Goal: Information Seeking & Learning: Learn about a topic

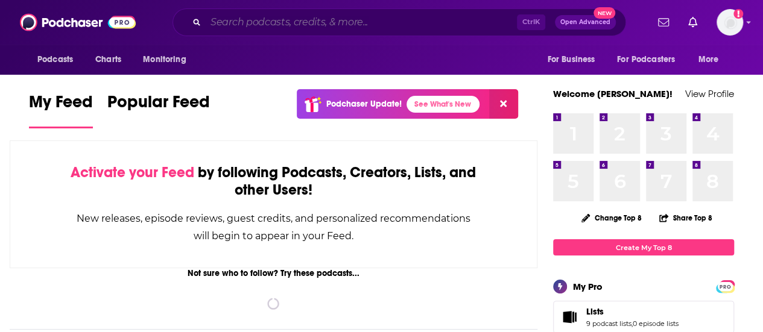
click at [300, 22] on input "Search podcasts, credits, & more..." at bounding box center [361, 22] width 311 height 19
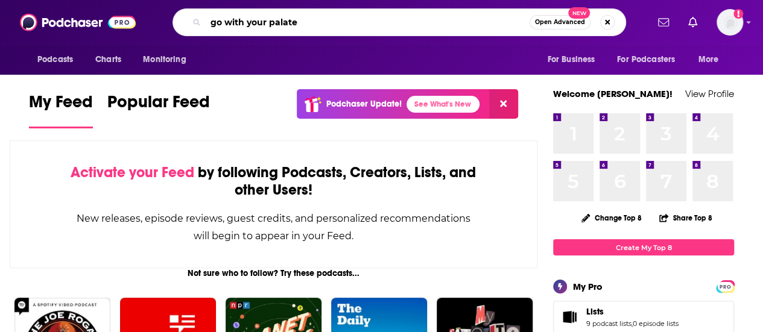
type input "go with your palate"
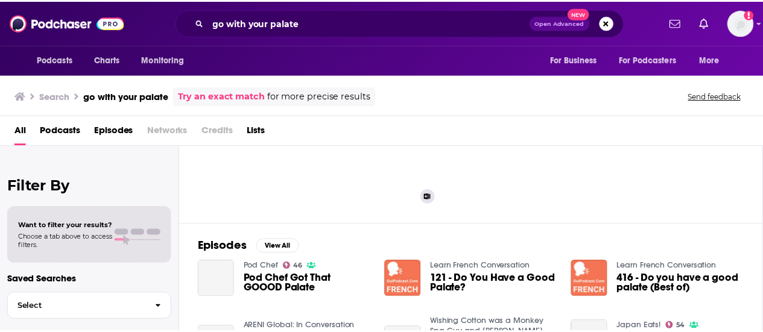
scroll to position [91, 0]
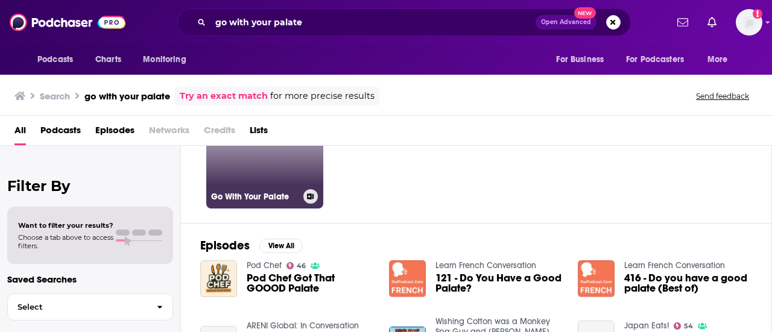
click at [288, 178] on link "28 Go With Your Palate" at bounding box center [264, 150] width 117 height 117
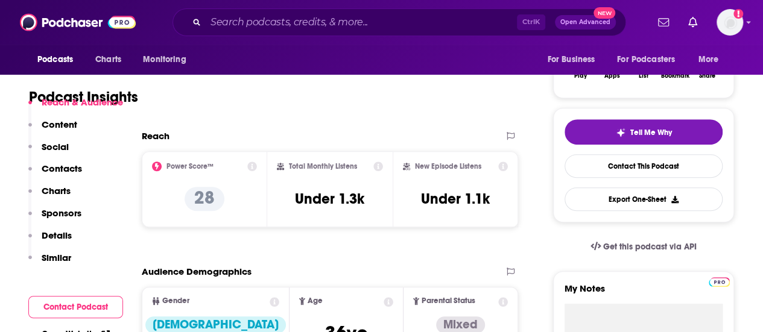
scroll to position [233, 0]
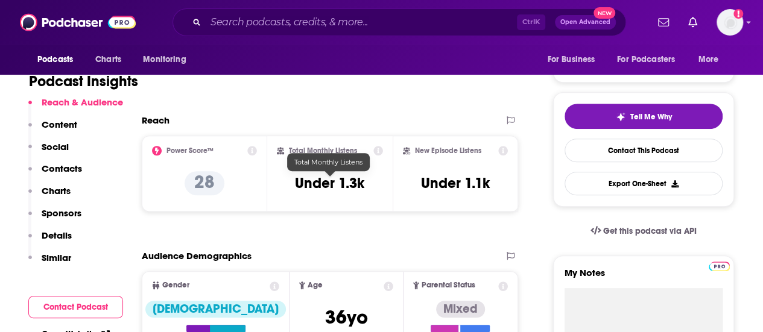
click at [334, 183] on h3 "Under 1.3k" at bounding box center [329, 183] width 69 height 18
click at [351, 183] on h3 "Under 1.3k" at bounding box center [329, 183] width 69 height 18
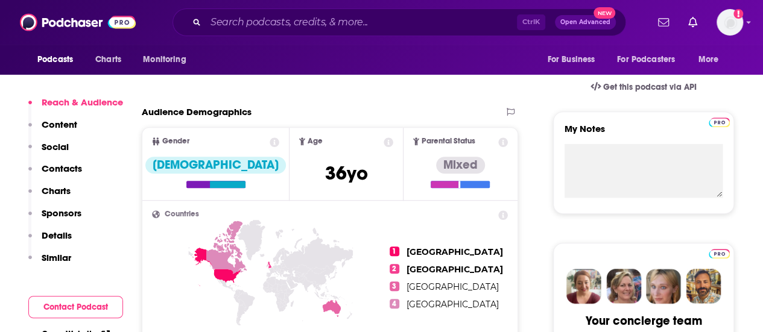
scroll to position [378, 0]
